Goal: Information Seeking & Learning: Understand process/instructions

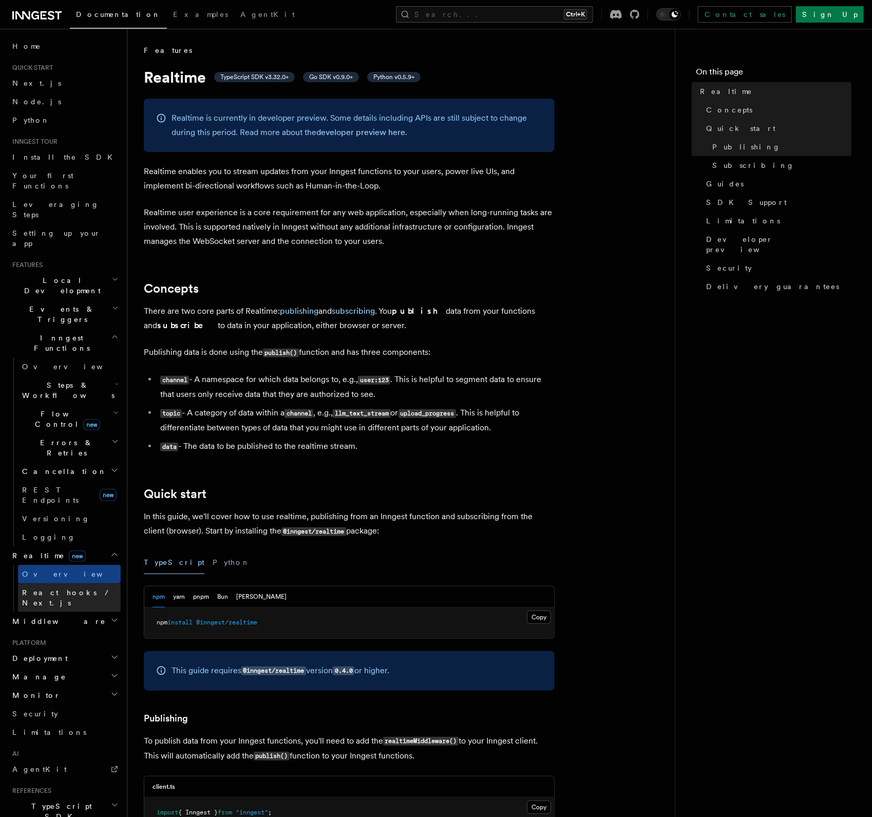
click at [78, 588] on span "React hooks / Next.js" at bounding box center [67, 597] width 91 height 18
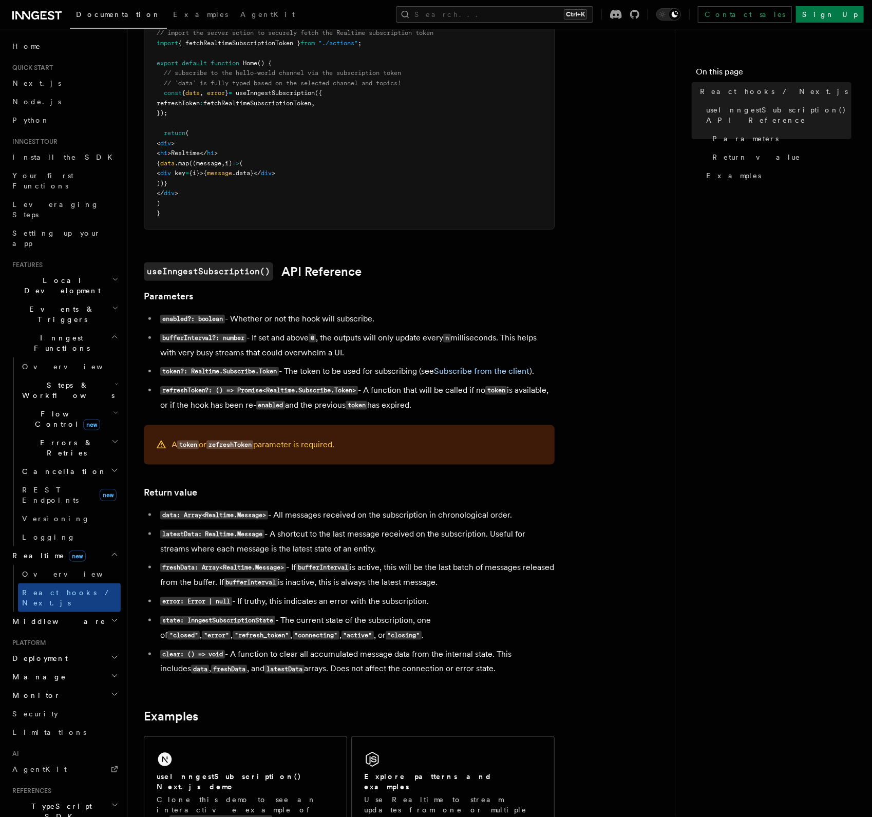
scroll to position [585, 0]
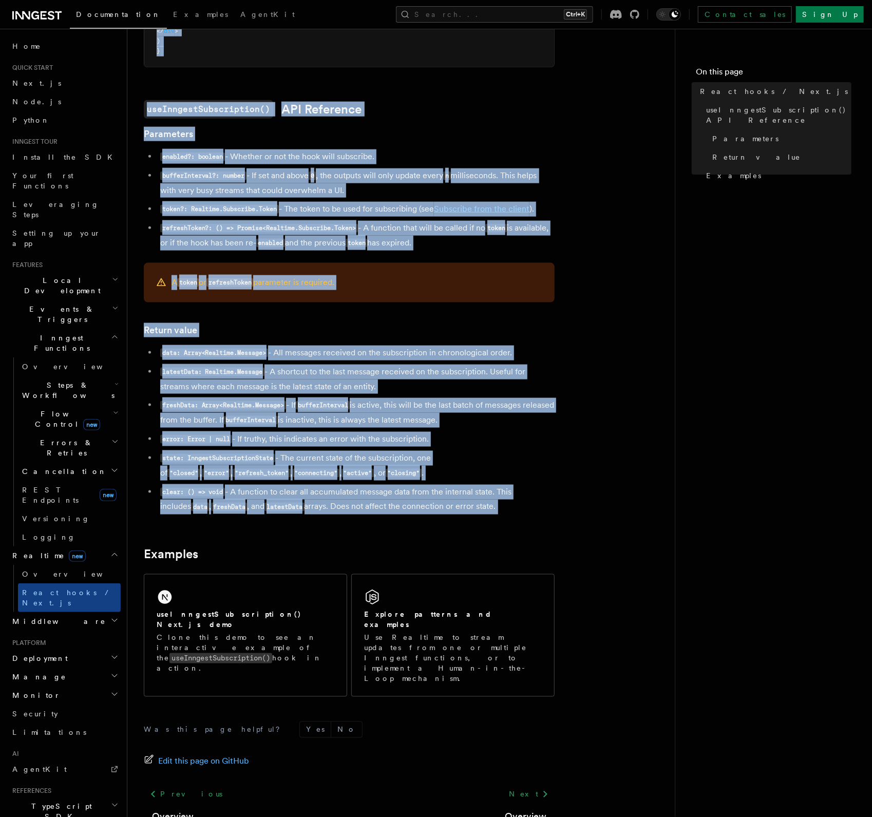
drag, startPoint x: 146, startPoint y: 73, endPoint x: 507, endPoint y: 520, distance: 574.7
click at [507, 520] on article "Features Realtime React hooks / Next.js TypeScript SDK v3.32.0+ Realtime provid…" at bounding box center [401, 176] width 514 height 1432
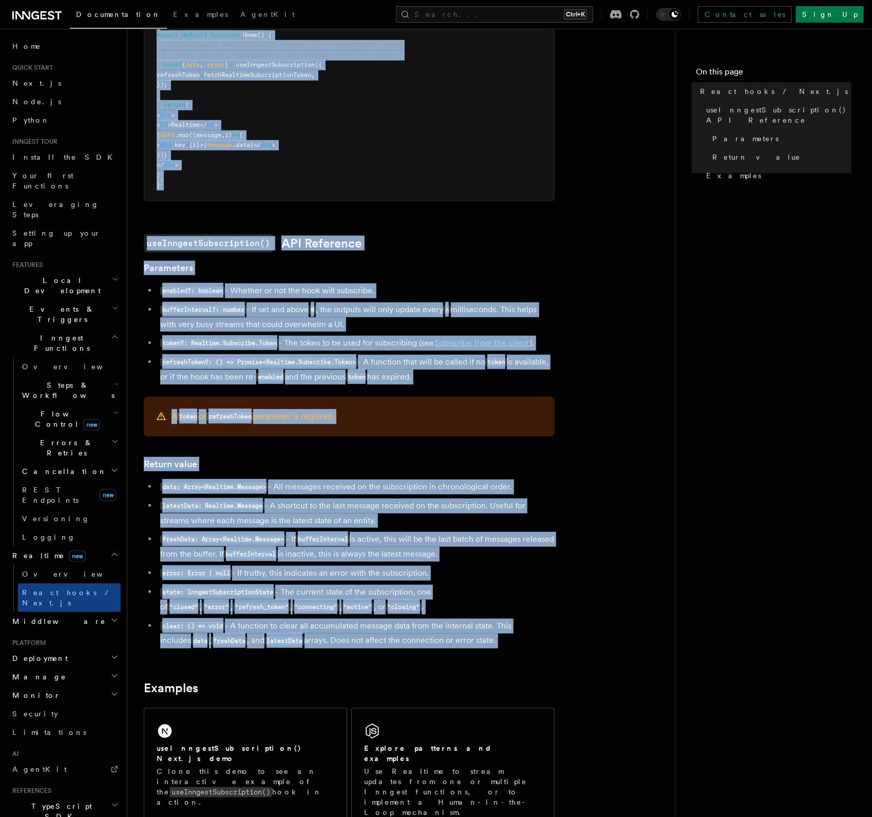
scroll to position [100, 0]
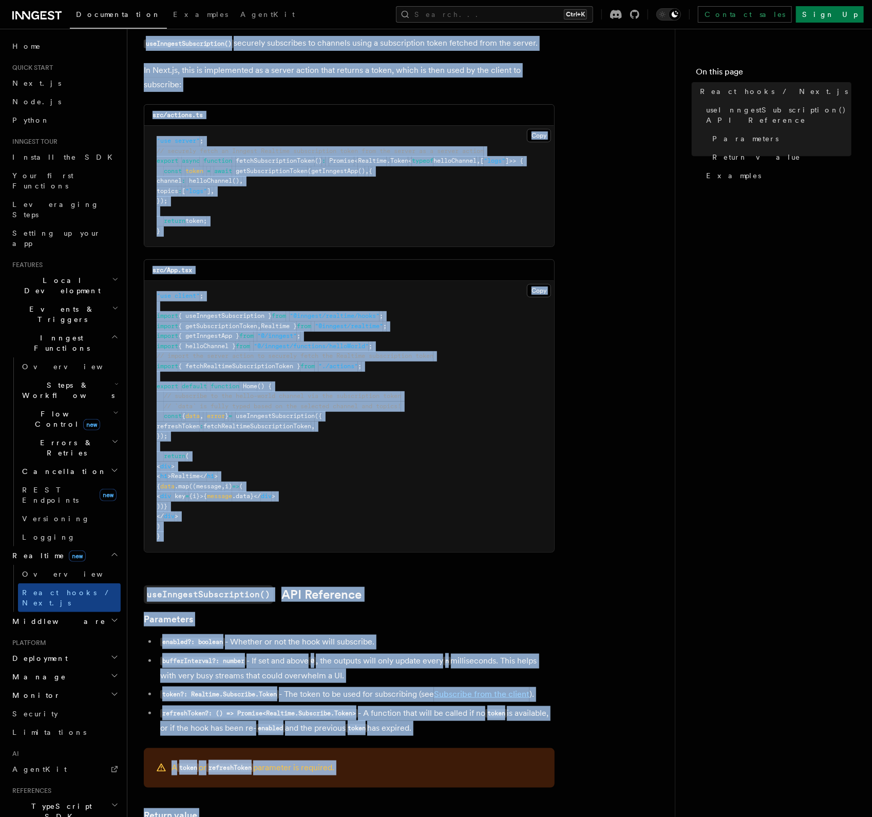
copy article "React hooks / Next.js TypeScript SDK v3.32.0+ Realtime provides a useInngestSub…"
click at [595, 518] on article "Features Realtime React hooks / Next.js TypeScript SDK v3.32.0+ Realtime provid…" at bounding box center [401, 661] width 514 height 1432
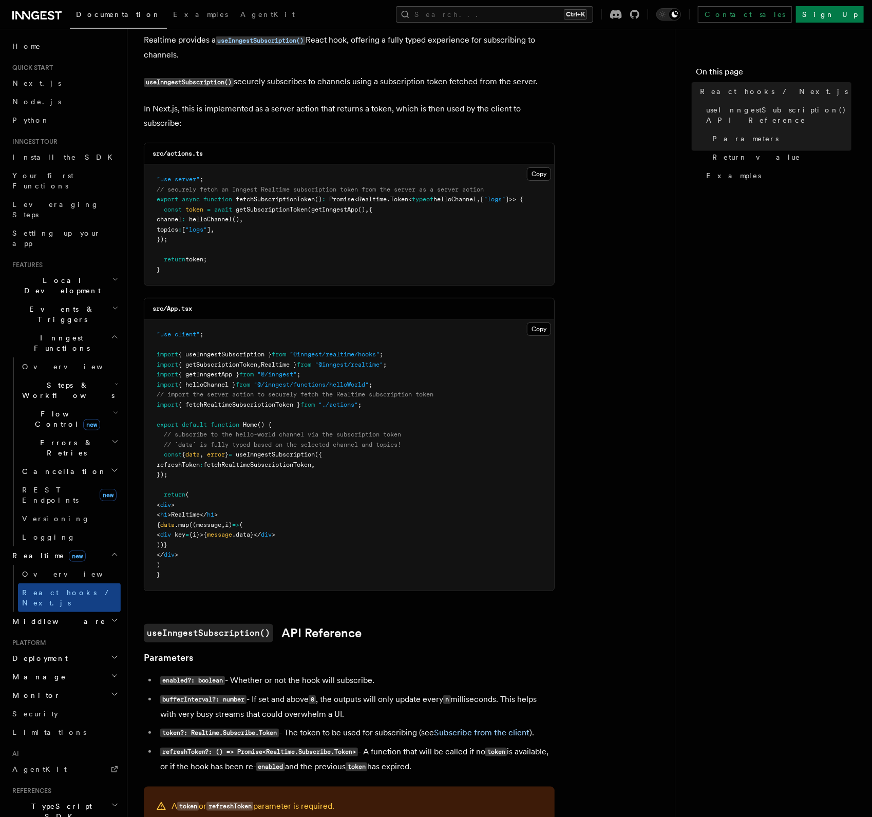
scroll to position [0, 0]
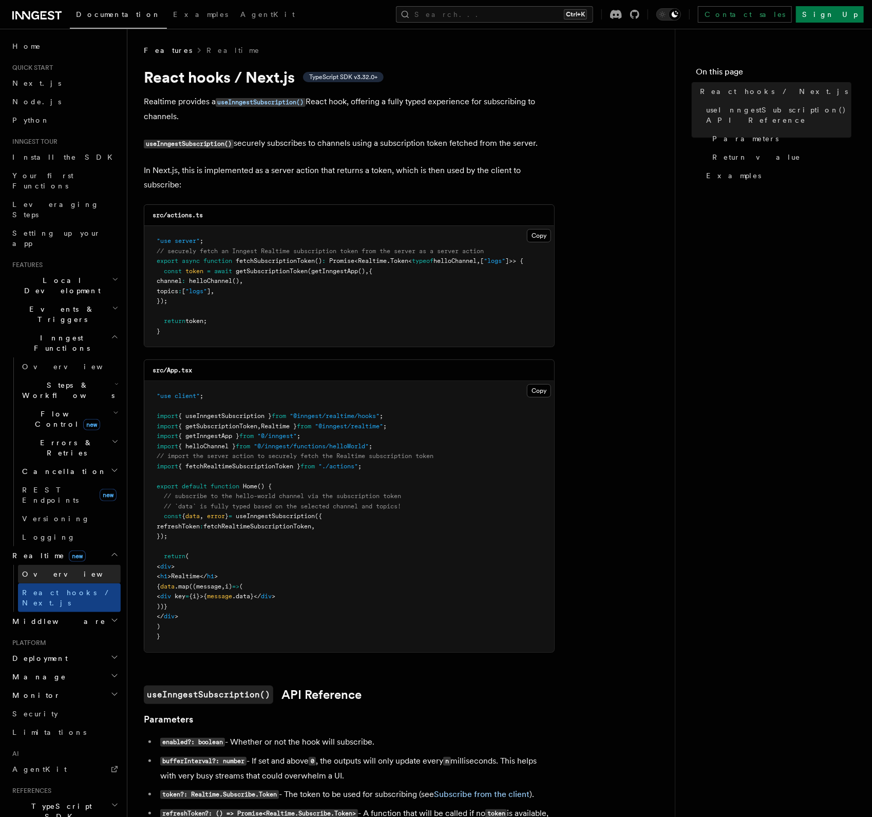
click at [71, 565] on link "Overview" at bounding box center [69, 574] width 103 height 18
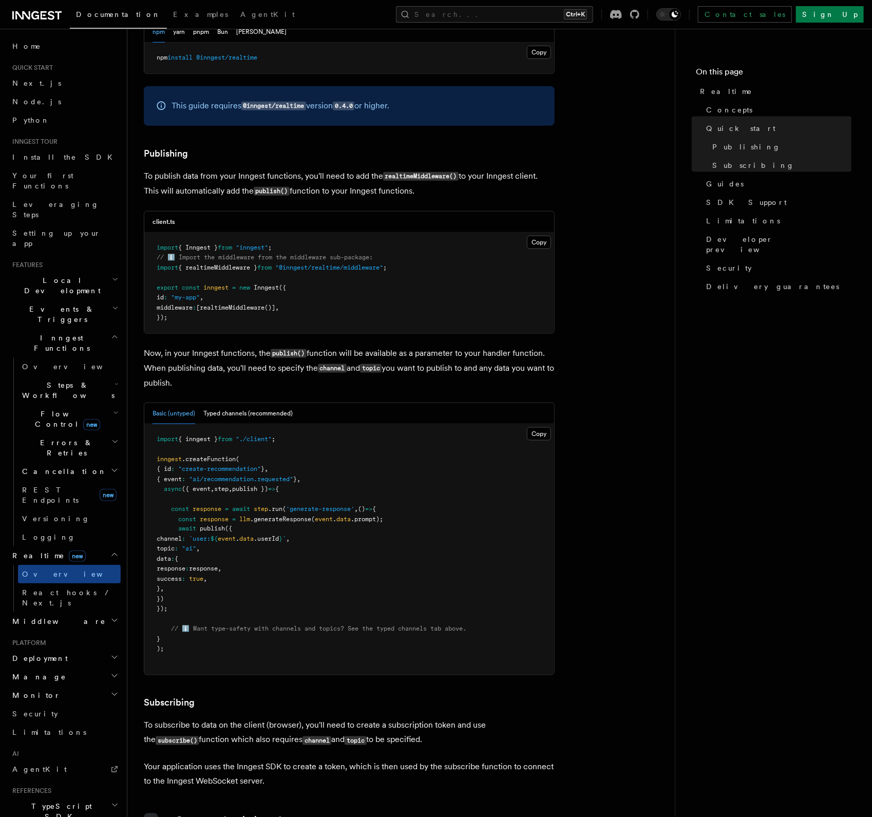
scroll to position [624, 0]
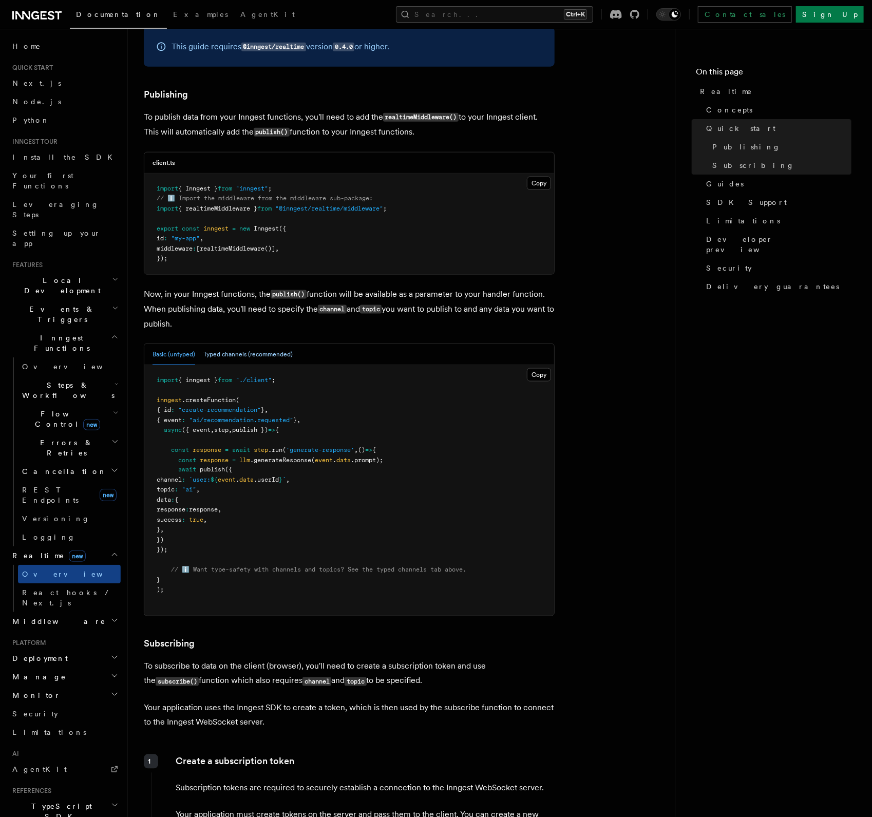
click at [288, 360] on button "Typed channels (recommended)" at bounding box center [247, 354] width 89 height 21
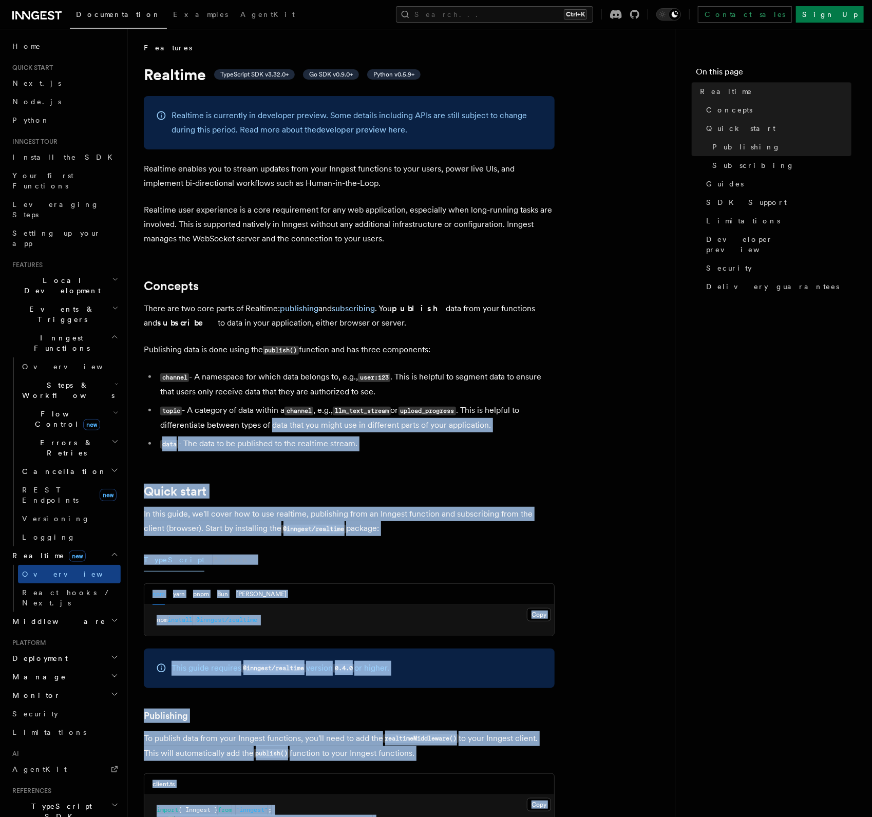
scroll to position [0, 0]
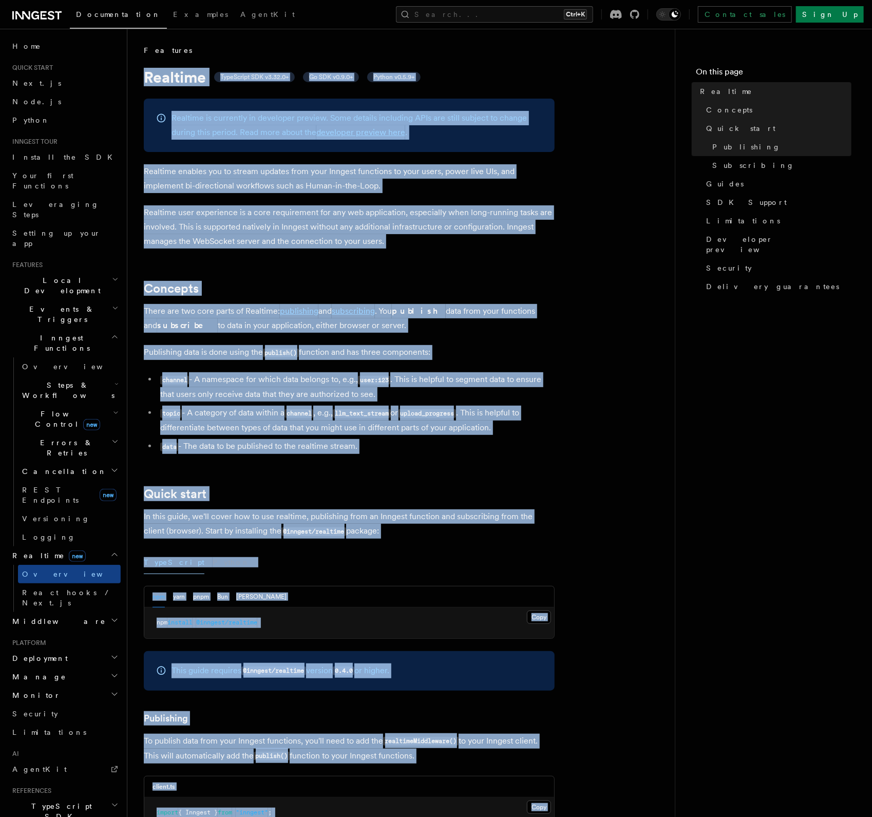
drag, startPoint x: 417, startPoint y: 603, endPoint x: 128, endPoint y: 75, distance: 601.1
copy article "Realtime TypeScript SDK v3.32.0+ Go SDK v0.9.0+ Python v0.5.9+ Realtime is curr…"
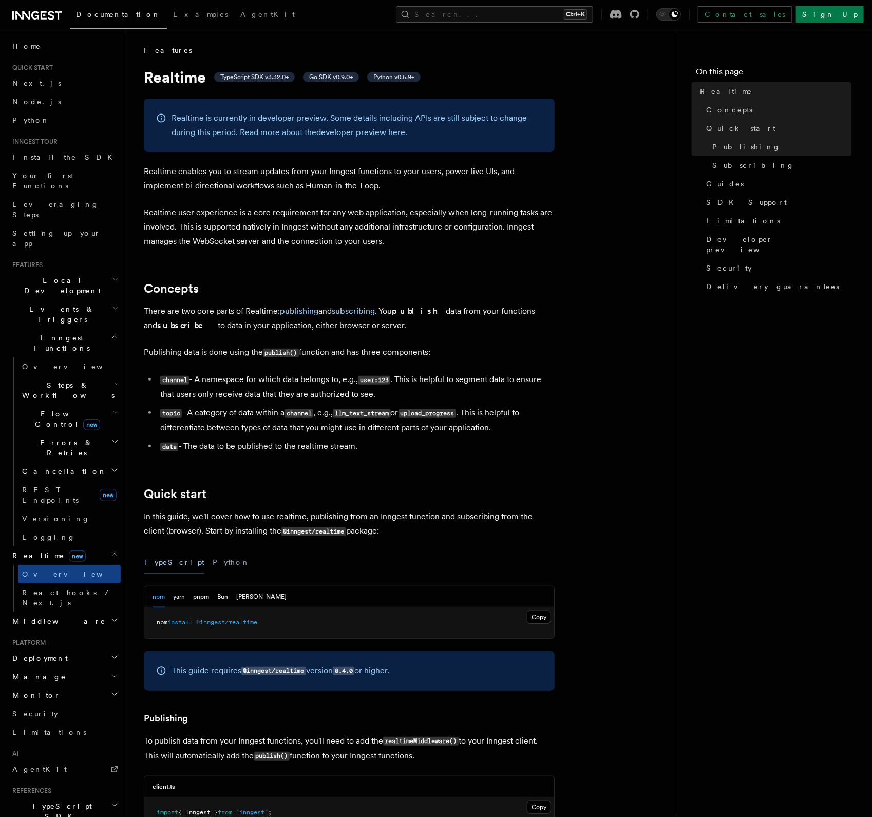
click at [799, 447] on nav "On this page Realtime Concepts Quick start Publishing Subscribing Guides SDK Su…" at bounding box center [773, 423] width 197 height 788
